Goal: Information Seeking & Learning: Learn about a topic

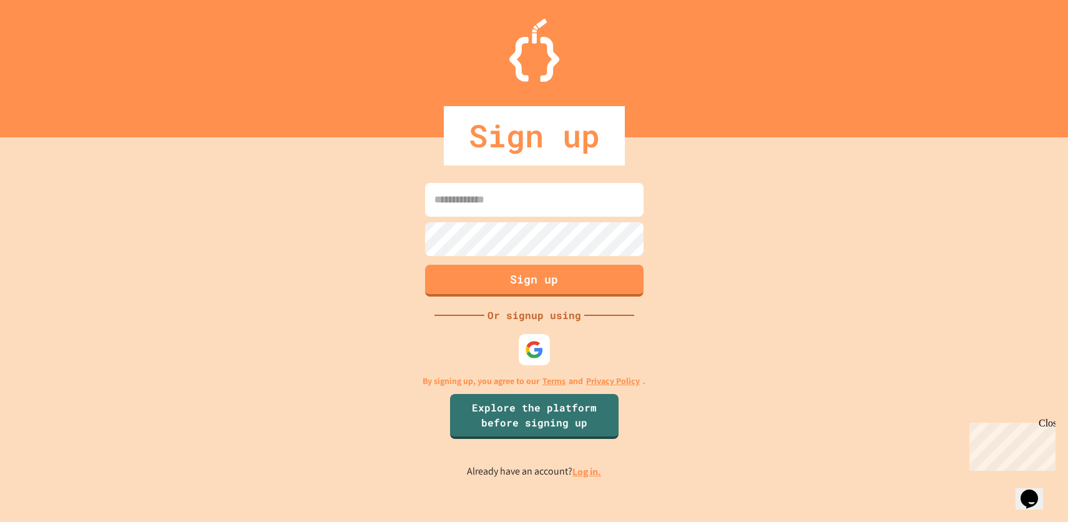
click at [517, 195] on input at bounding box center [534, 200] width 219 height 34
click at [540, 202] on input at bounding box center [534, 200] width 219 height 34
click at [548, 318] on div "Or signup using" at bounding box center [534, 315] width 100 height 15
click at [539, 345] on img at bounding box center [534, 350] width 21 height 21
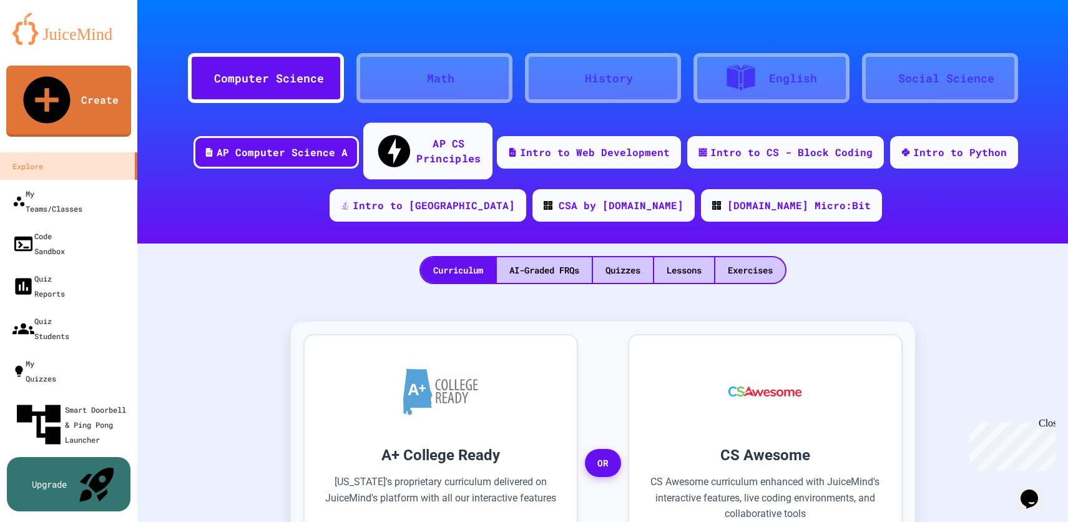
click at [416, 147] on div "AP CS Principles" at bounding box center [427, 151] width 129 height 57
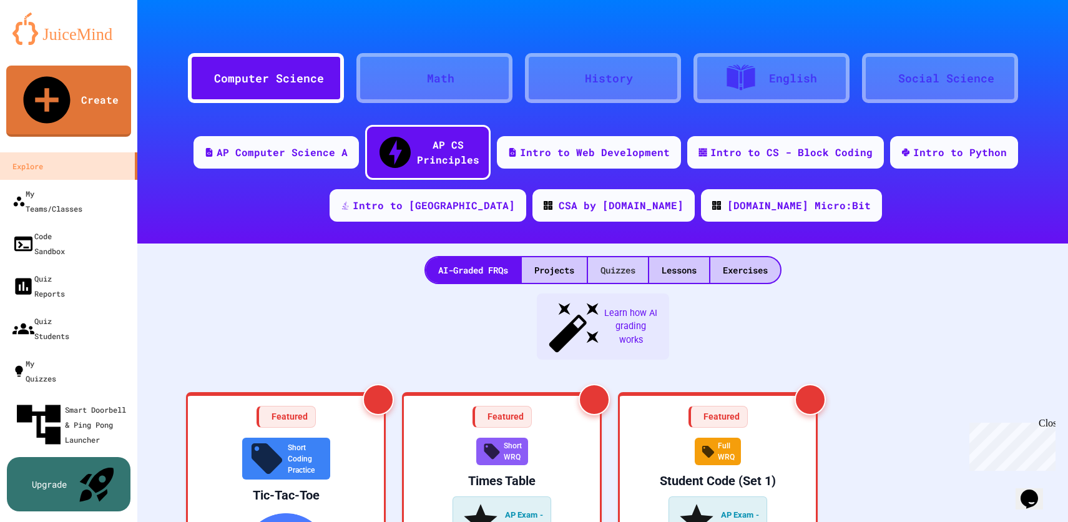
click at [619, 257] on div "Quizzes" at bounding box center [618, 270] width 60 height 26
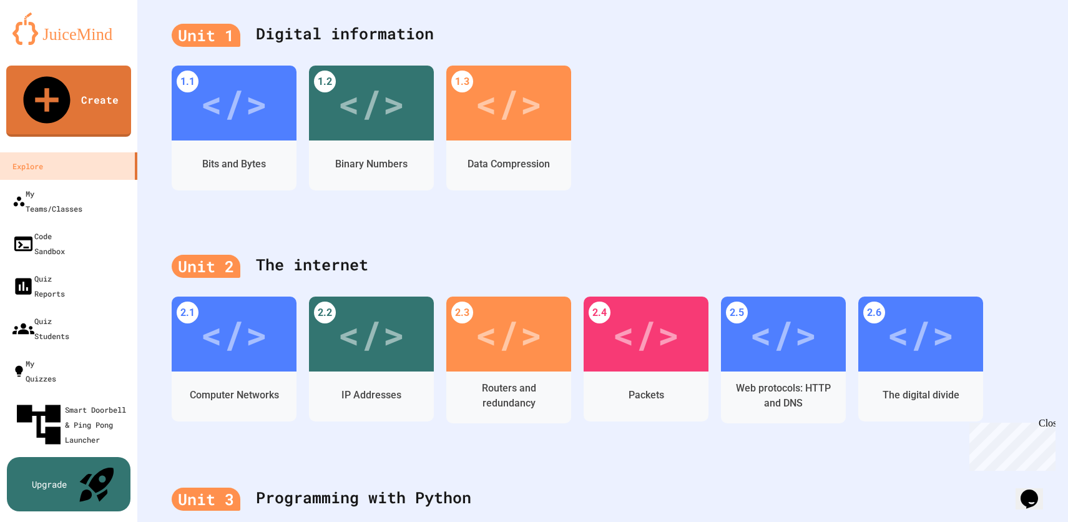
scroll to position [290, 0]
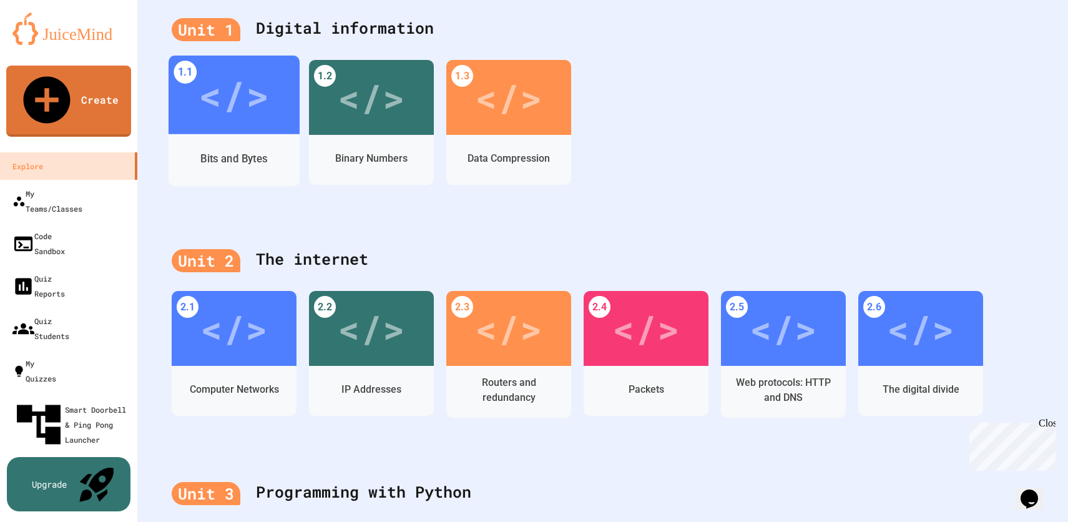
click at [287, 140] on div "Bits and Bytes" at bounding box center [234, 158] width 131 height 36
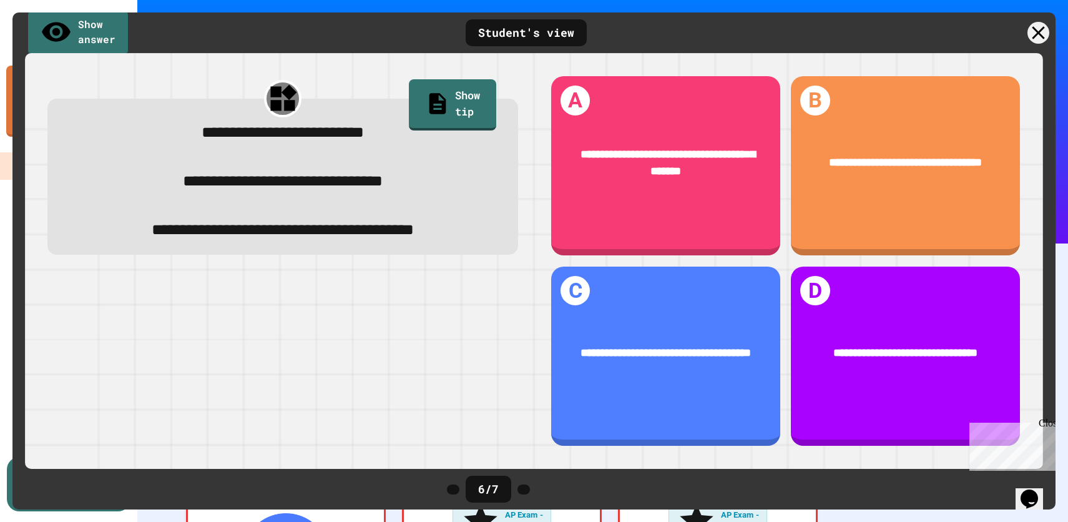
scroll to position [441, 0]
click at [1035, 38] on icon at bounding box center [1038, 32] width 25 height 25
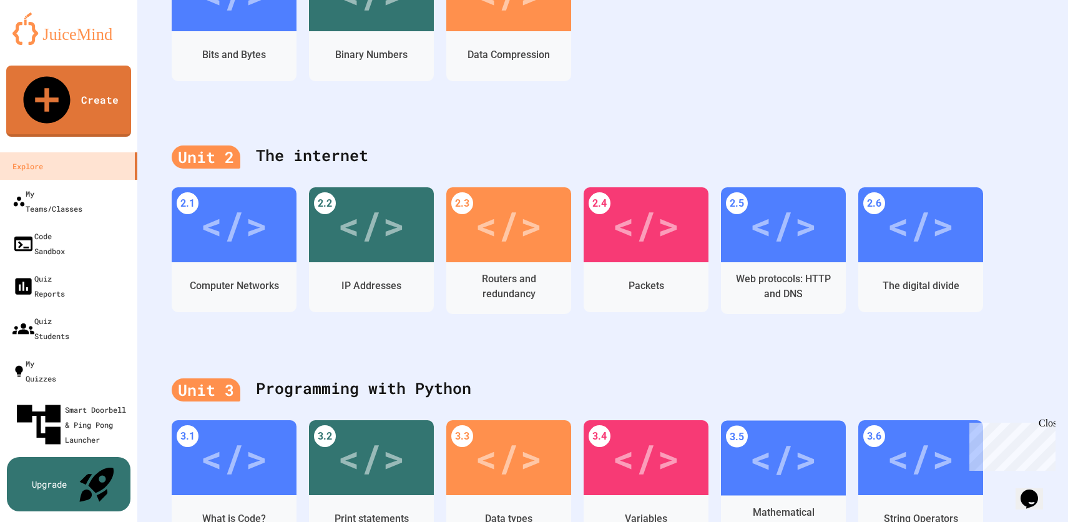
scroll to position [395, 0]
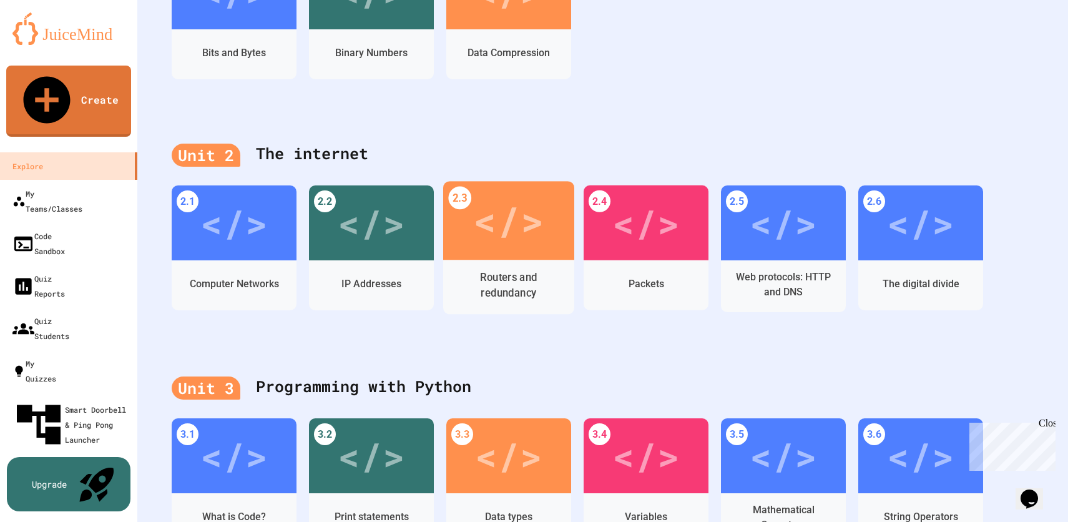
click at [498, 218] on div "</>" at bounding box center [508, 220] width 71 height 59
